Goal: Transaction & Acquisition: Purchase product/service

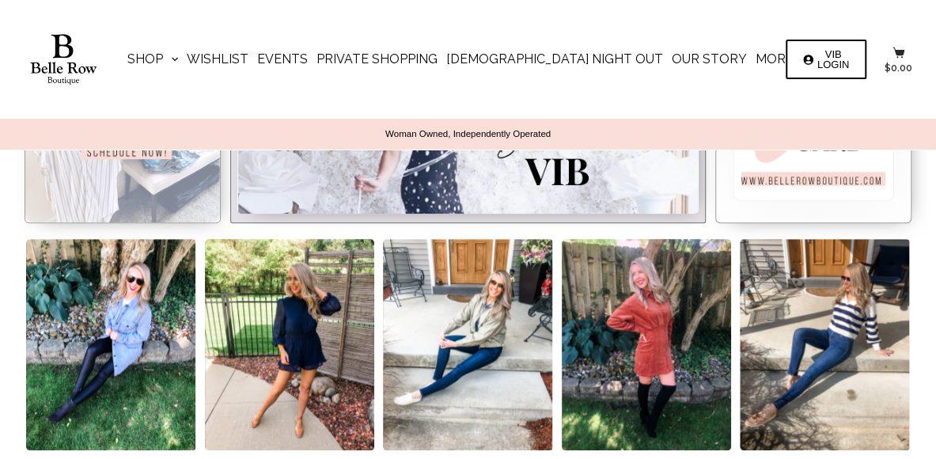
scroll to position [554, 0]
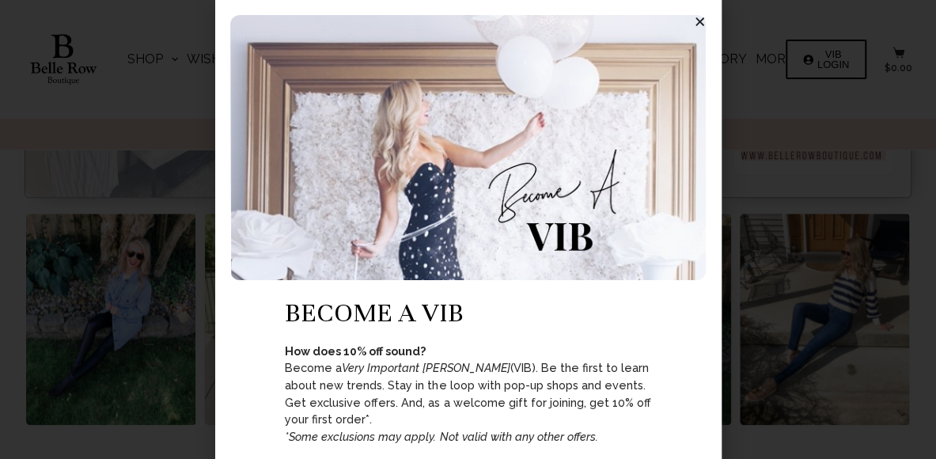
click at [701, 26] on icon "Close" at bounding box center [700, 22] width 12 height 12
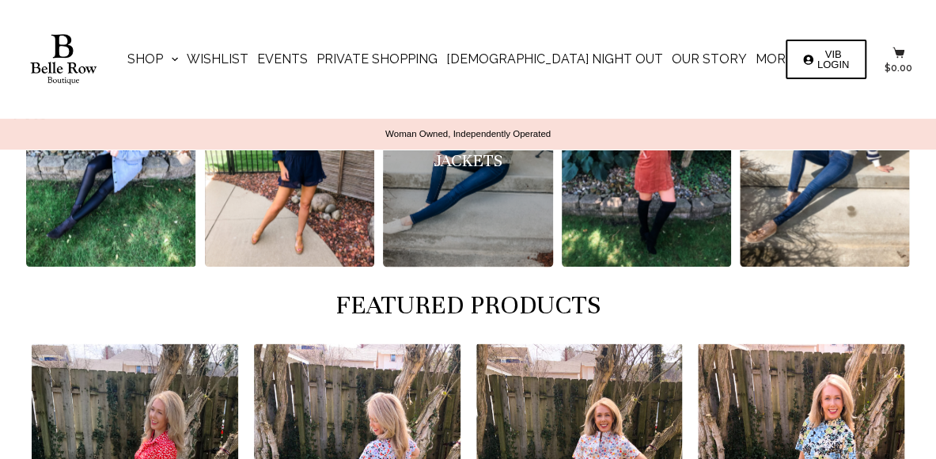
scroll to position [633, 0]
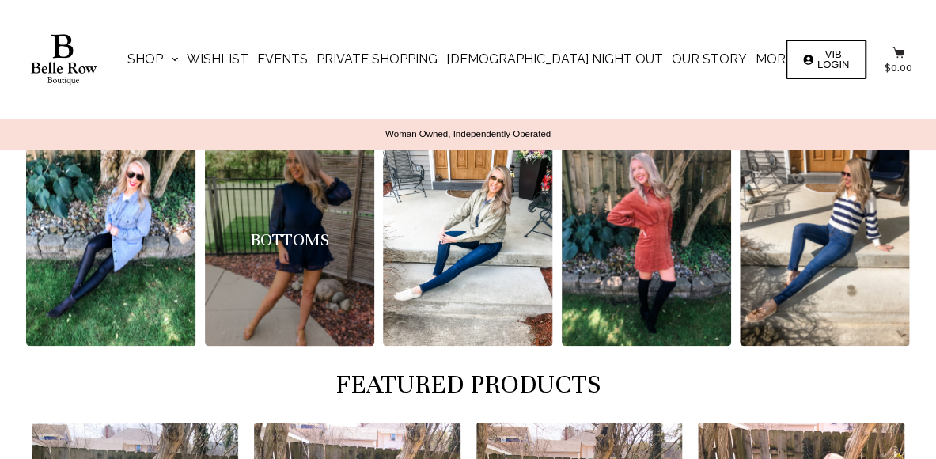
click at [346, 273] on div "Bottoms" at bounding box center [289, 239] width 169 height 211
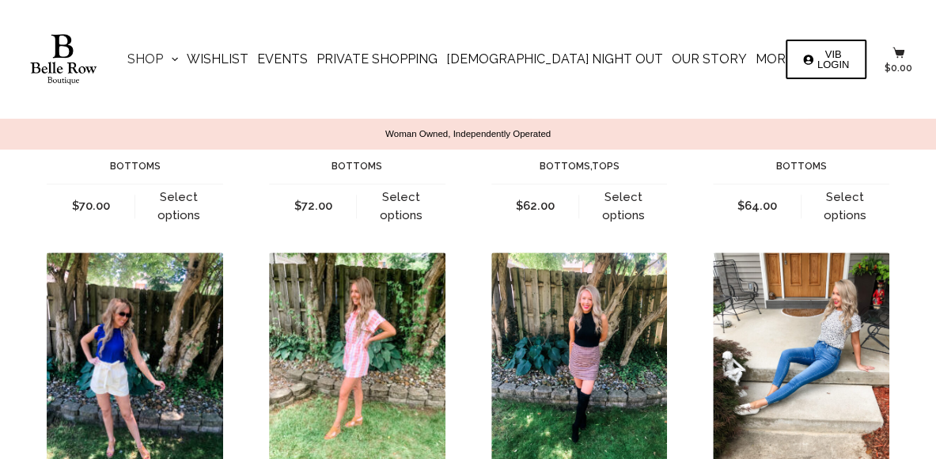
scroll to position [263, 0]
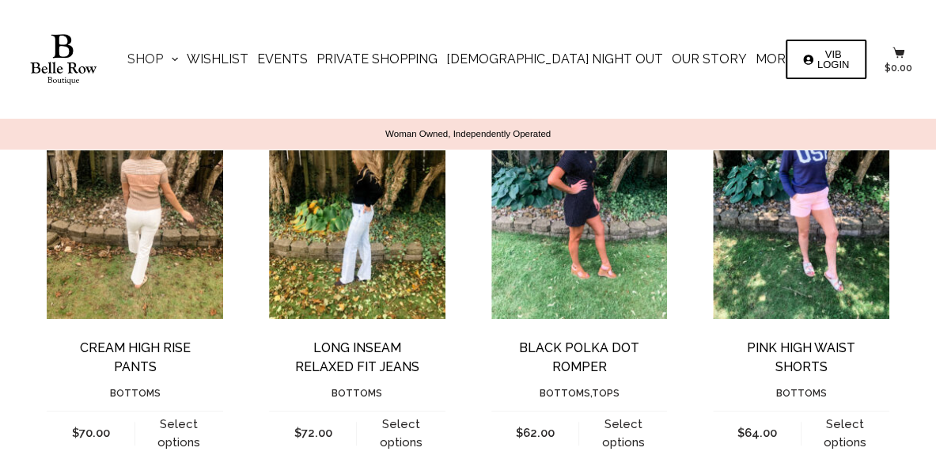
click at [369, 290] on img "Long Inseam Relaxed Fit Jeans" at bounding box center [357, 201] width 176 height 235
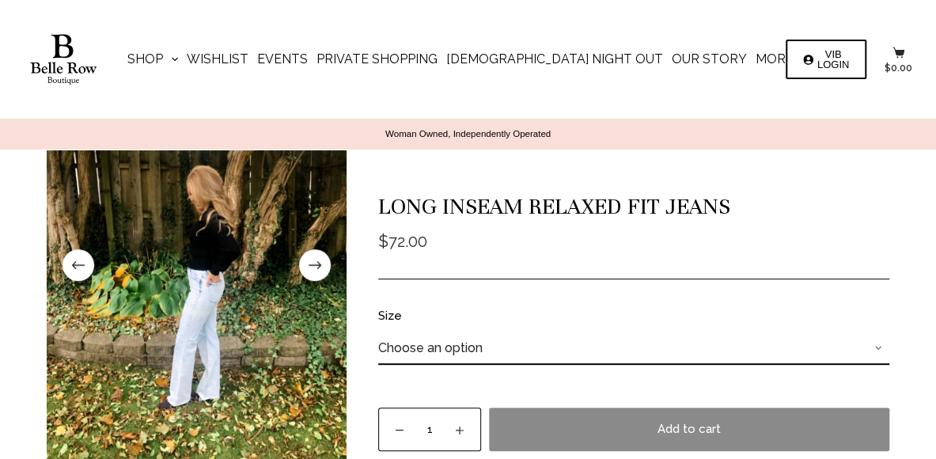
scroll to position [158, 0]
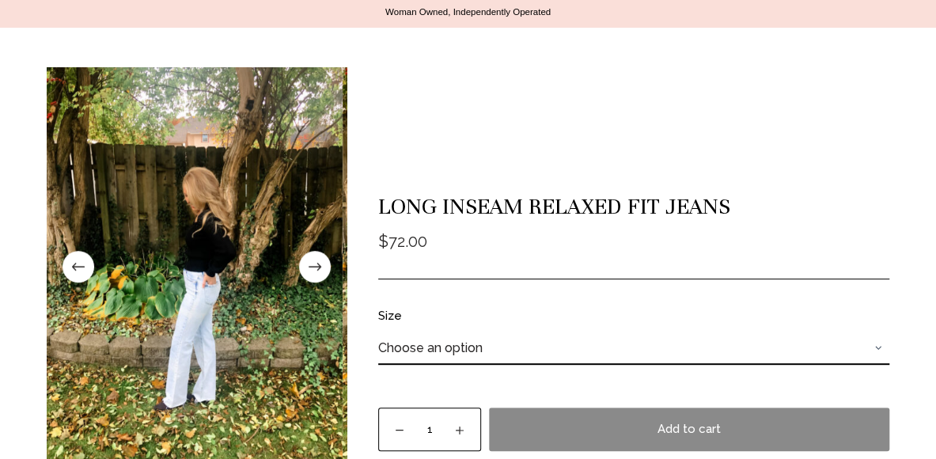
click at [189, 346] on div at bounding box center [197, 267] width 300 height 400
click at [318, 278] on span at bounding box center [315, 267] width 32 height 32
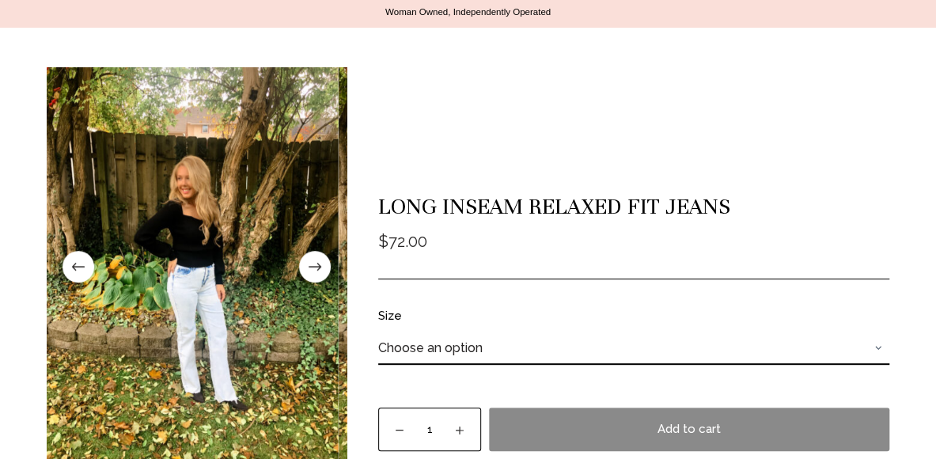
click at [318, 278] on span at bounding box center [315, 267] width 32 height 32
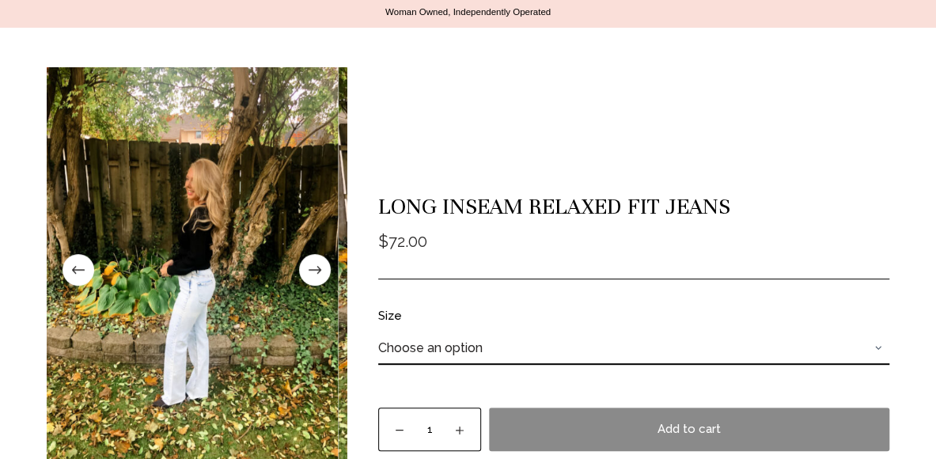
click at [318, 278] on span at bounding box center [315, 270] width 32 height 32
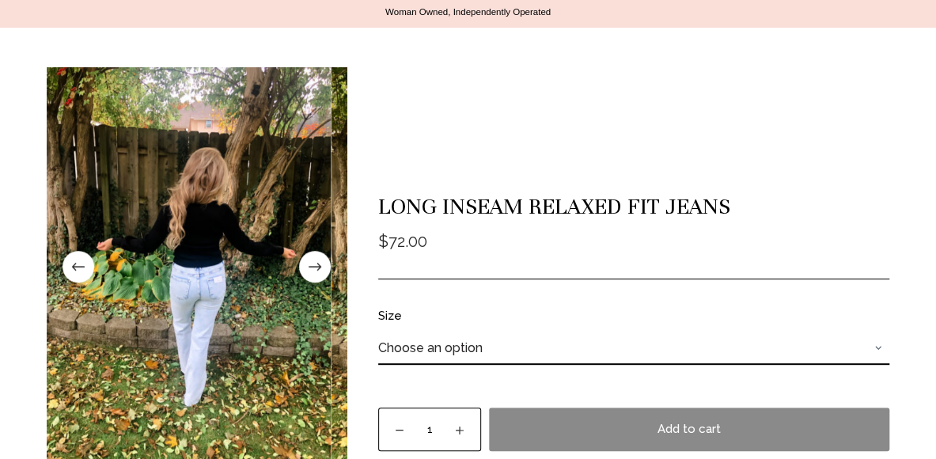
click at [318, 278] on span at bounding box center [315, 267] width 32 height 32
